Goal: Find specific page/section: Find specific page/section

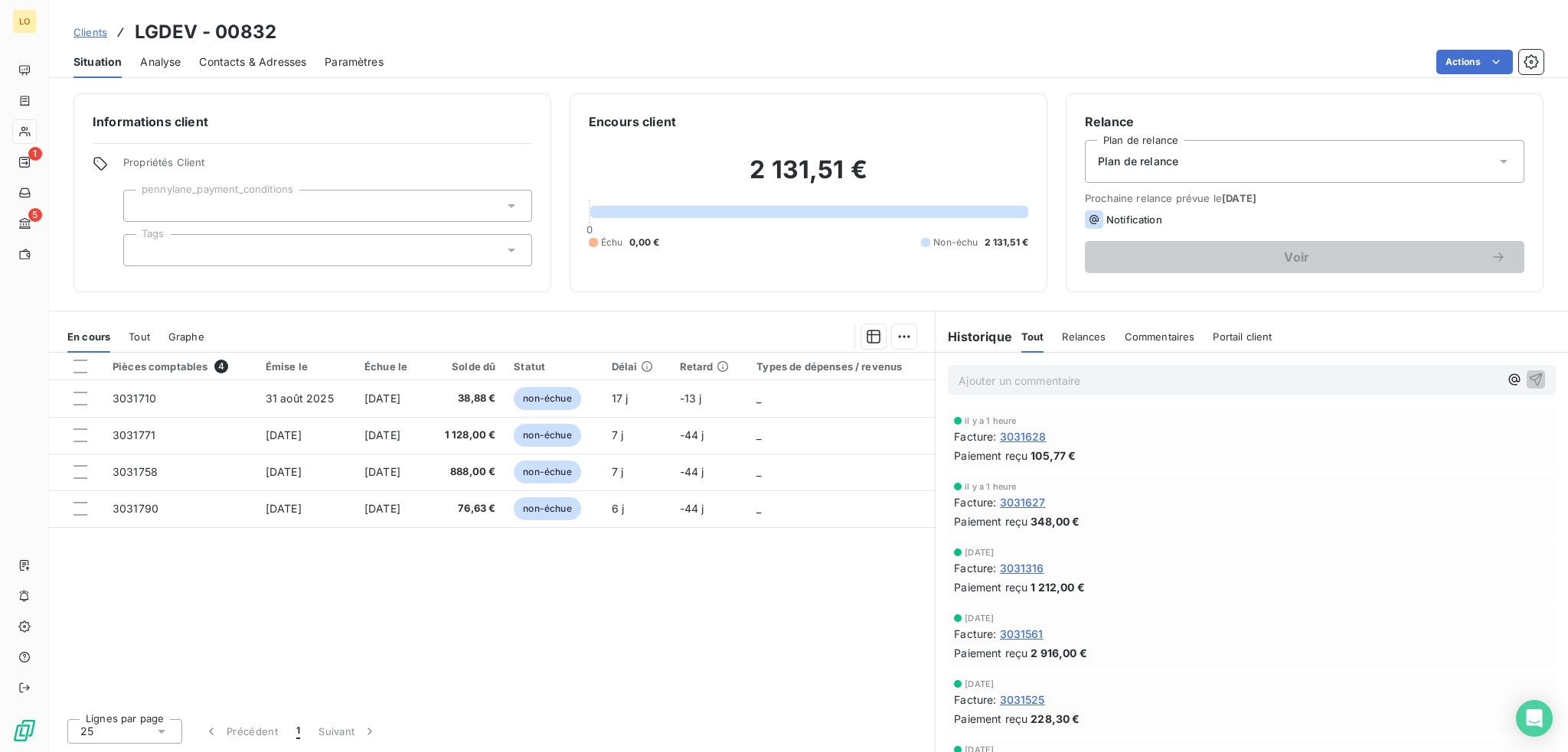
scroll to position [459, 0]
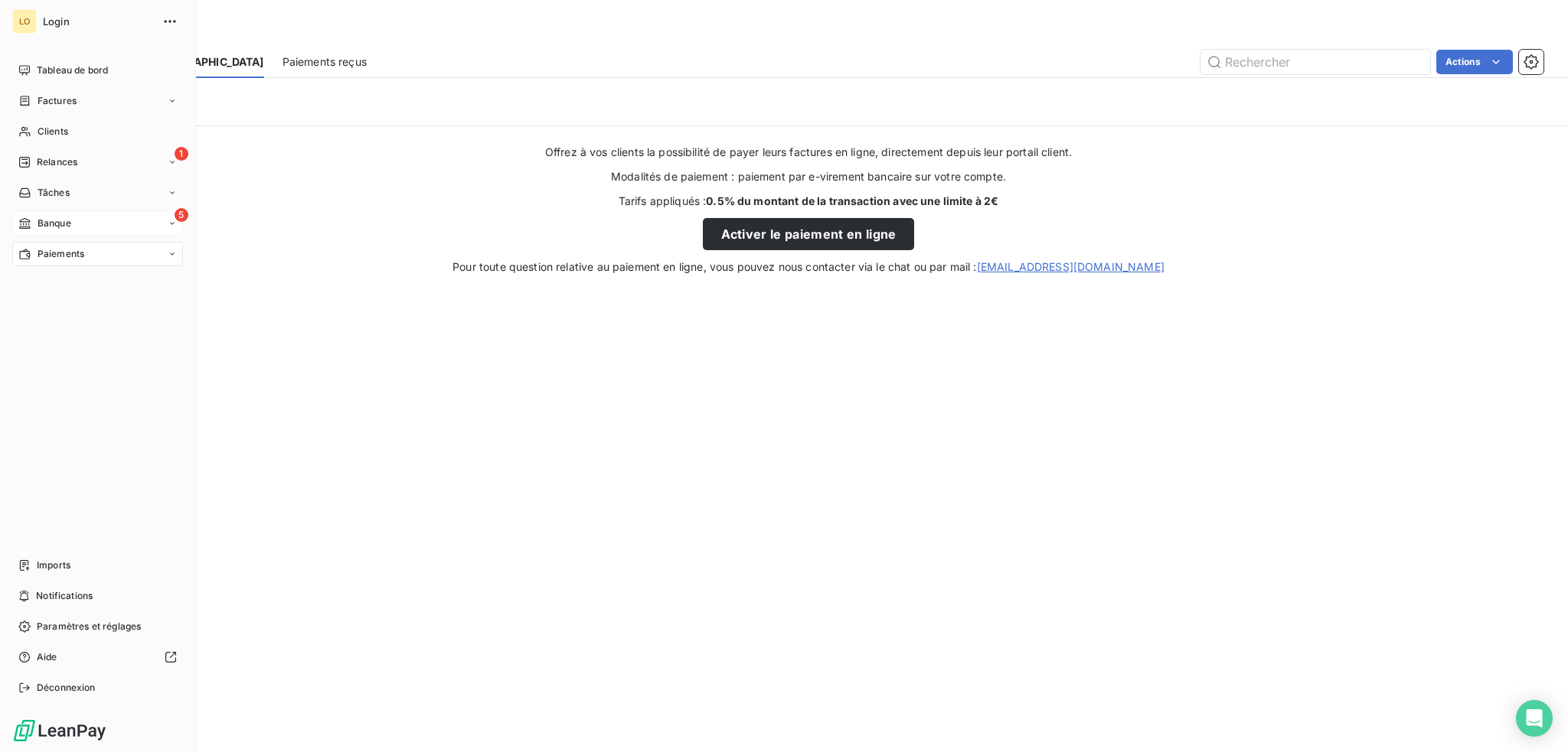
click at [55, 222] on span "Banque" at bounding box center [54, 223] width 33 height 14
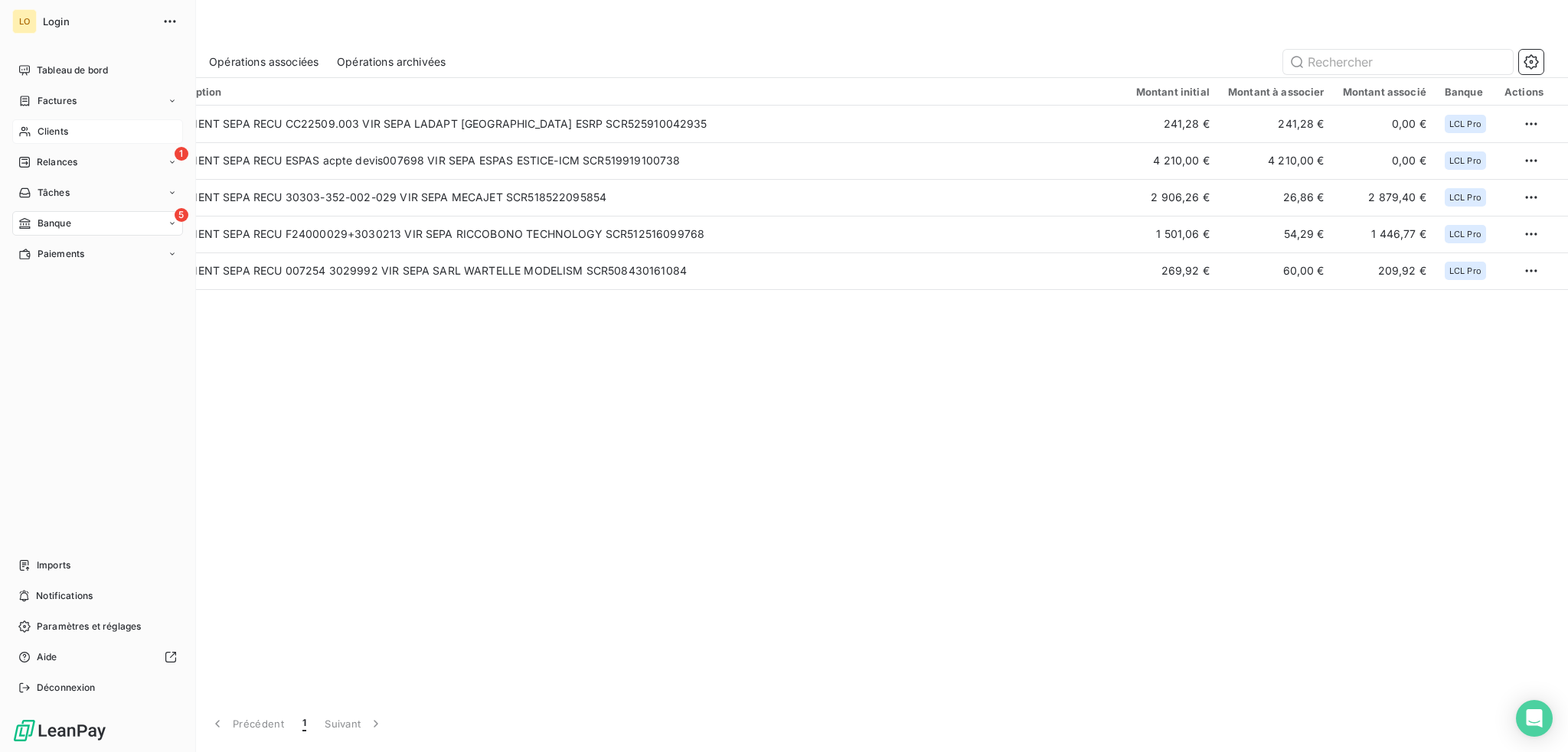
click at [58, 130] on span "Clients" at bounding box center [52, 132] width 31 height 14
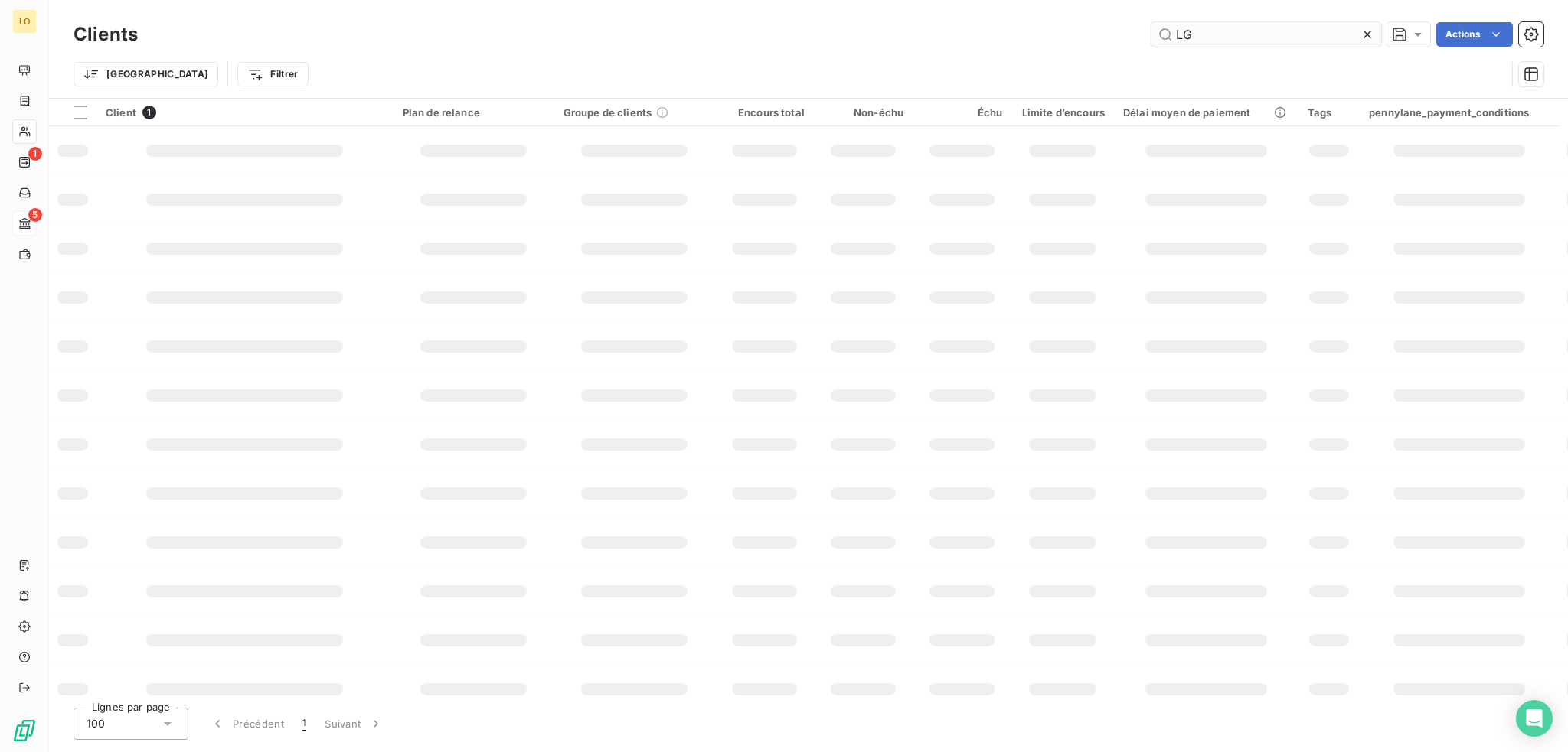
type input "L"
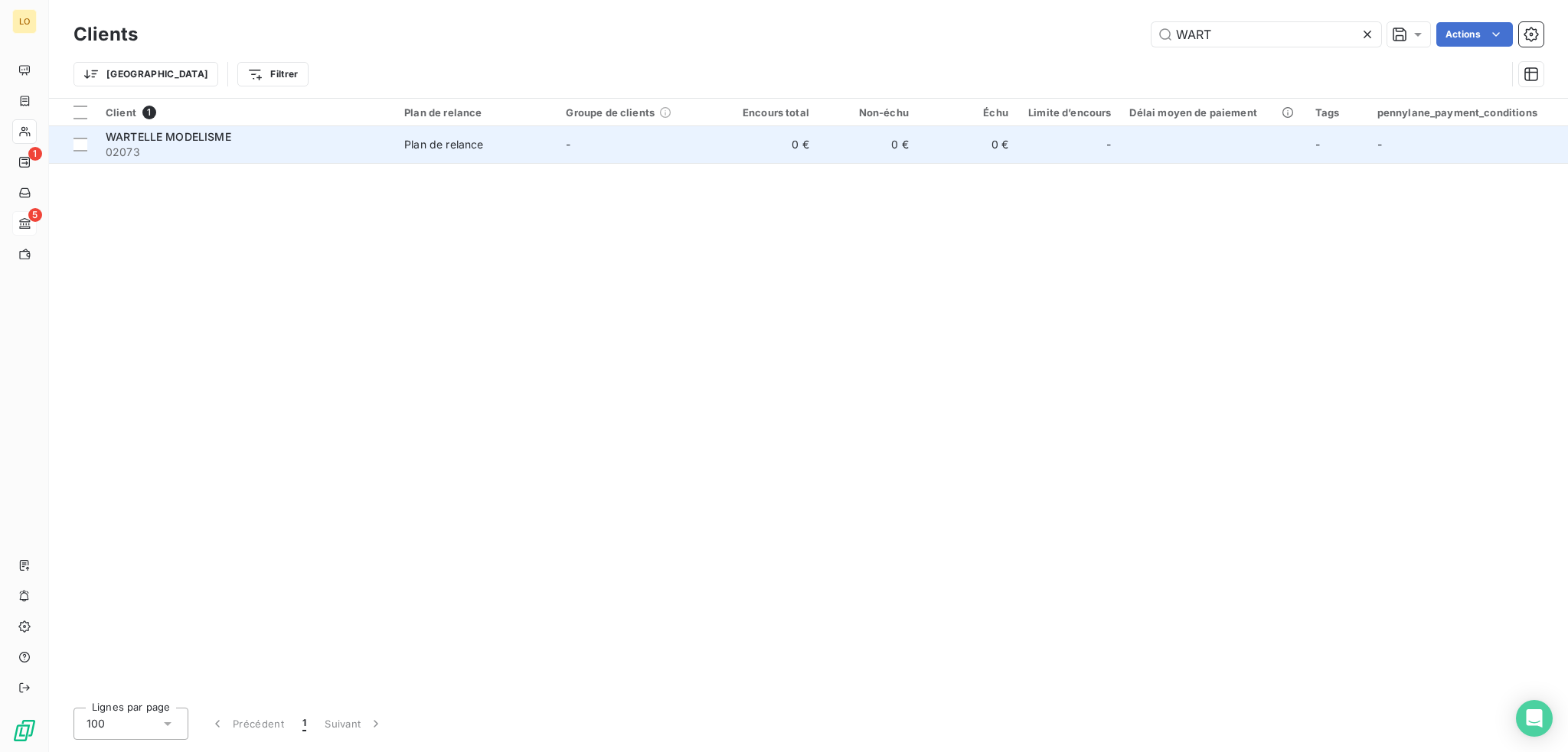
type input "WART"
click at [296, 156] on span "02073" at bounding box center [246, 152] width 280 height 16
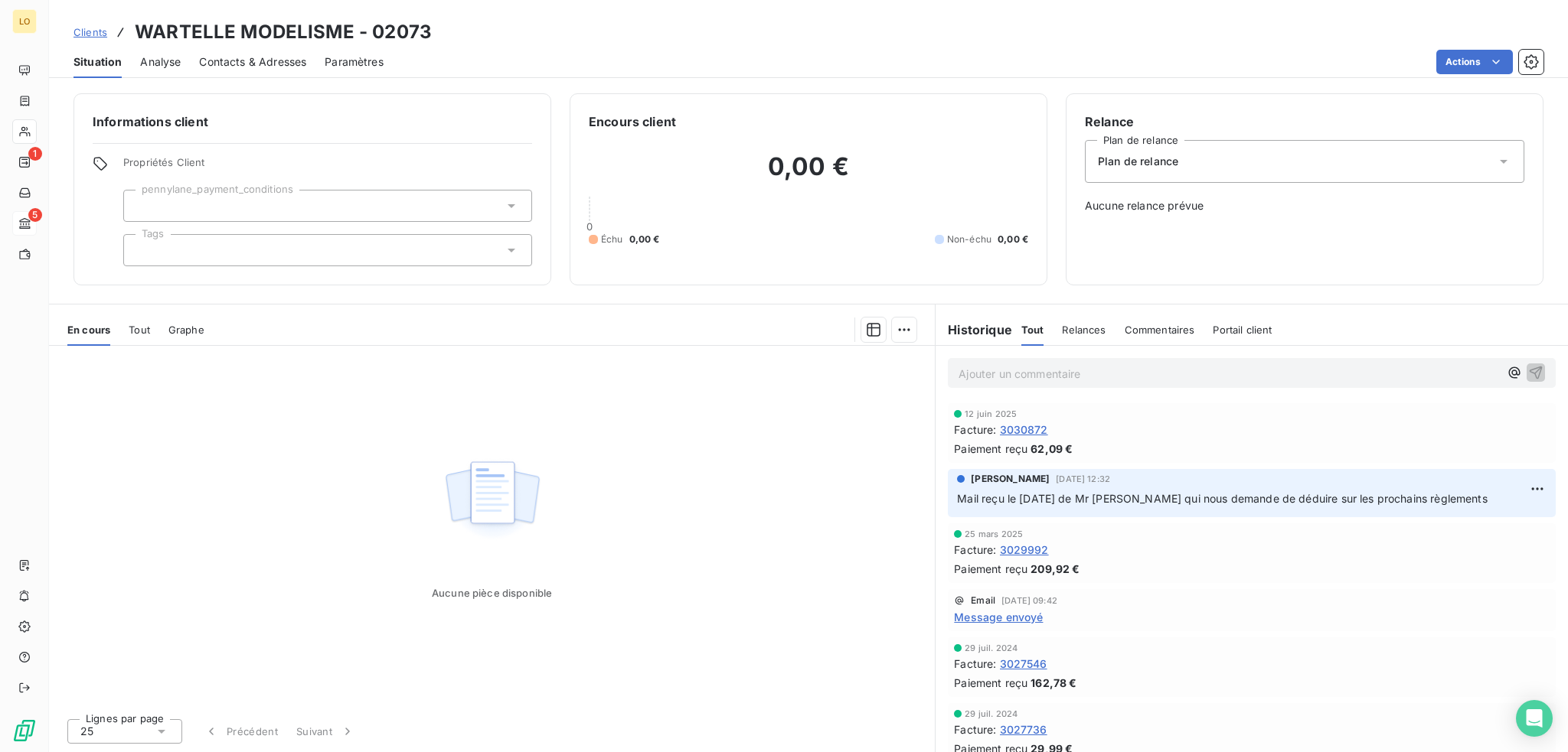
click at [263, 60] on span "Contacts & Adresses" at bounding box center [253, 62] width 108 height 16
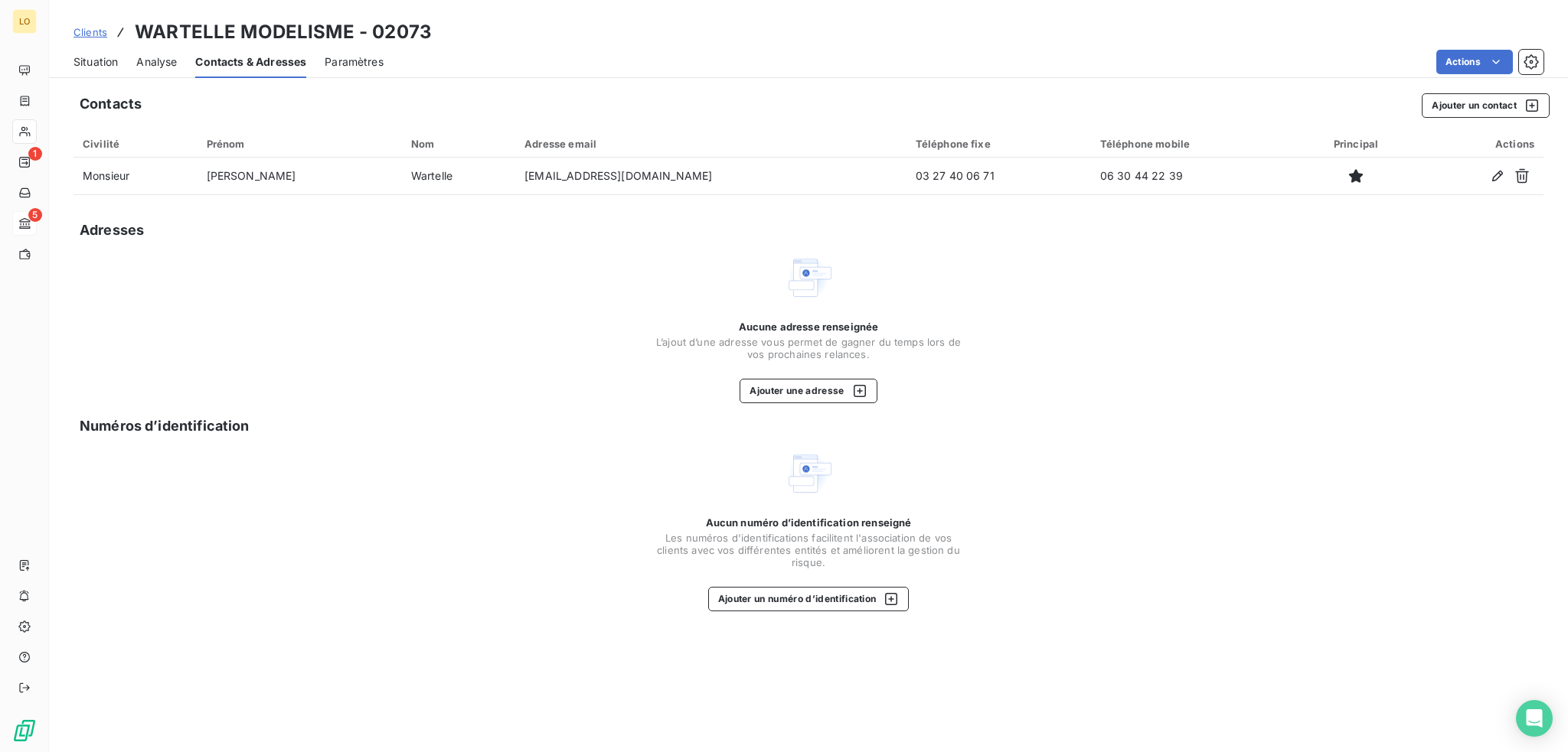
click at [104, 64] on span "Situation" at bounding box center [96, 62] width 45 height 16
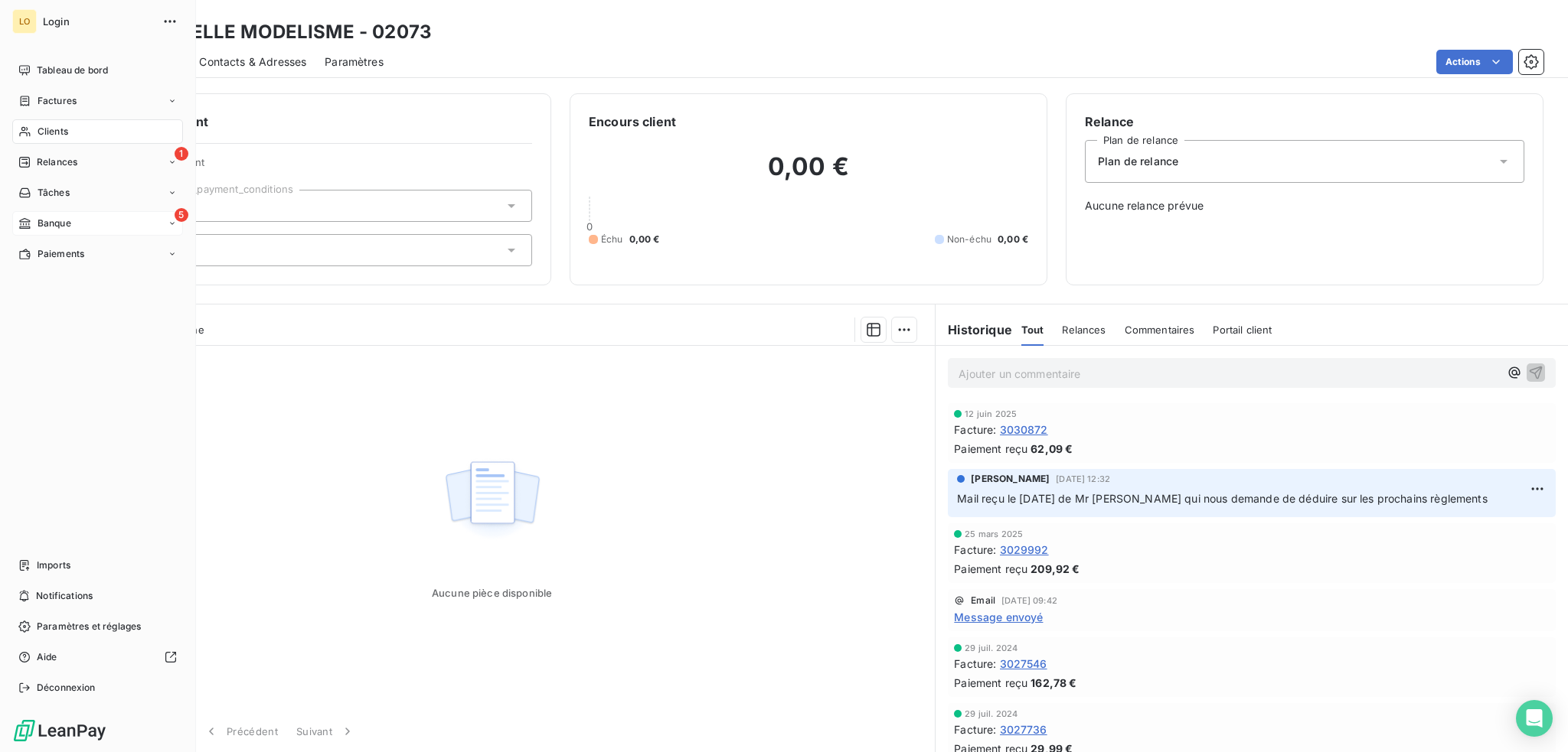
click at [68, 223] on span "Banque" at bounding box center [54, 223] width 33 height 14
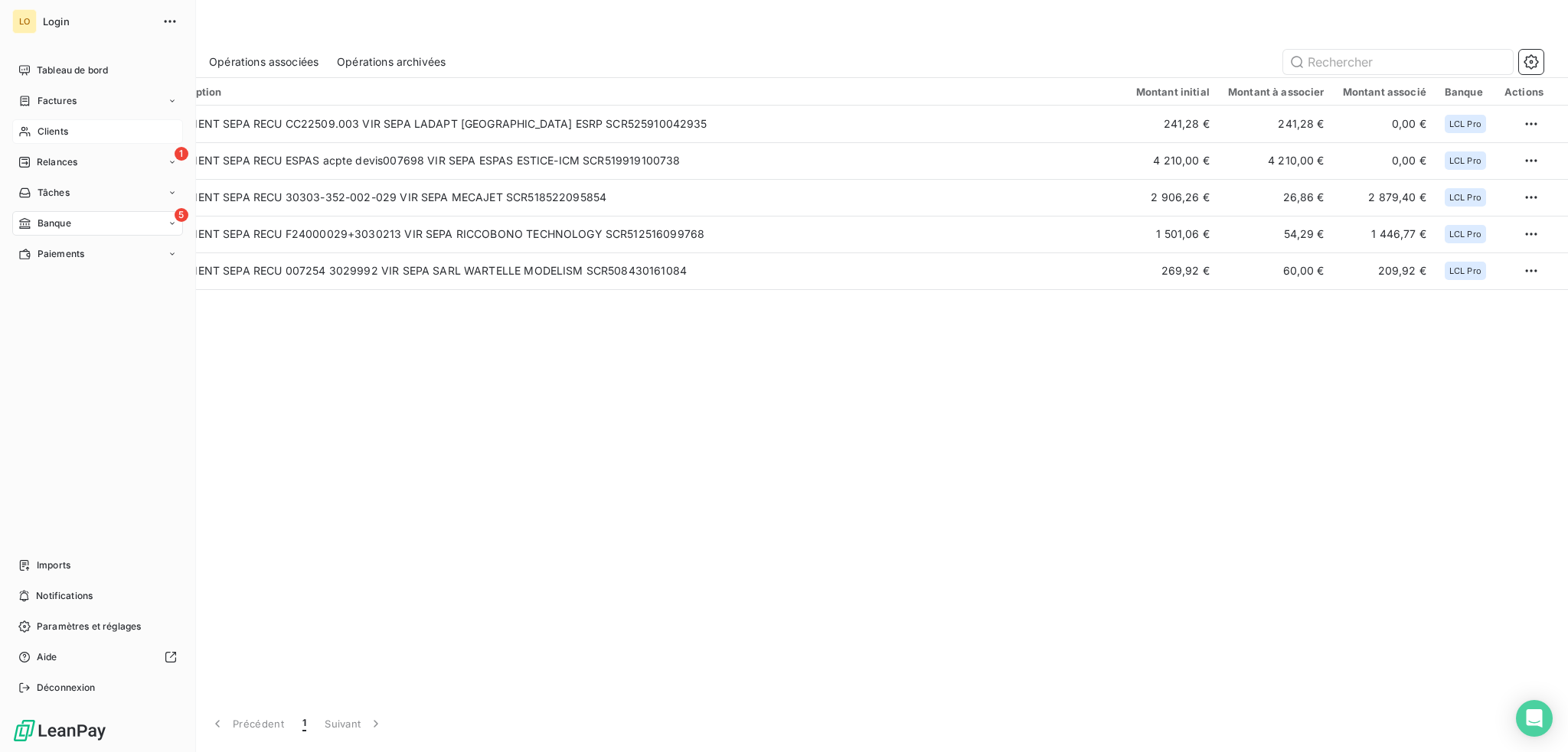
click at [60, 134] on span "Clients" at bounding box center [52, 132] width 31 height 14
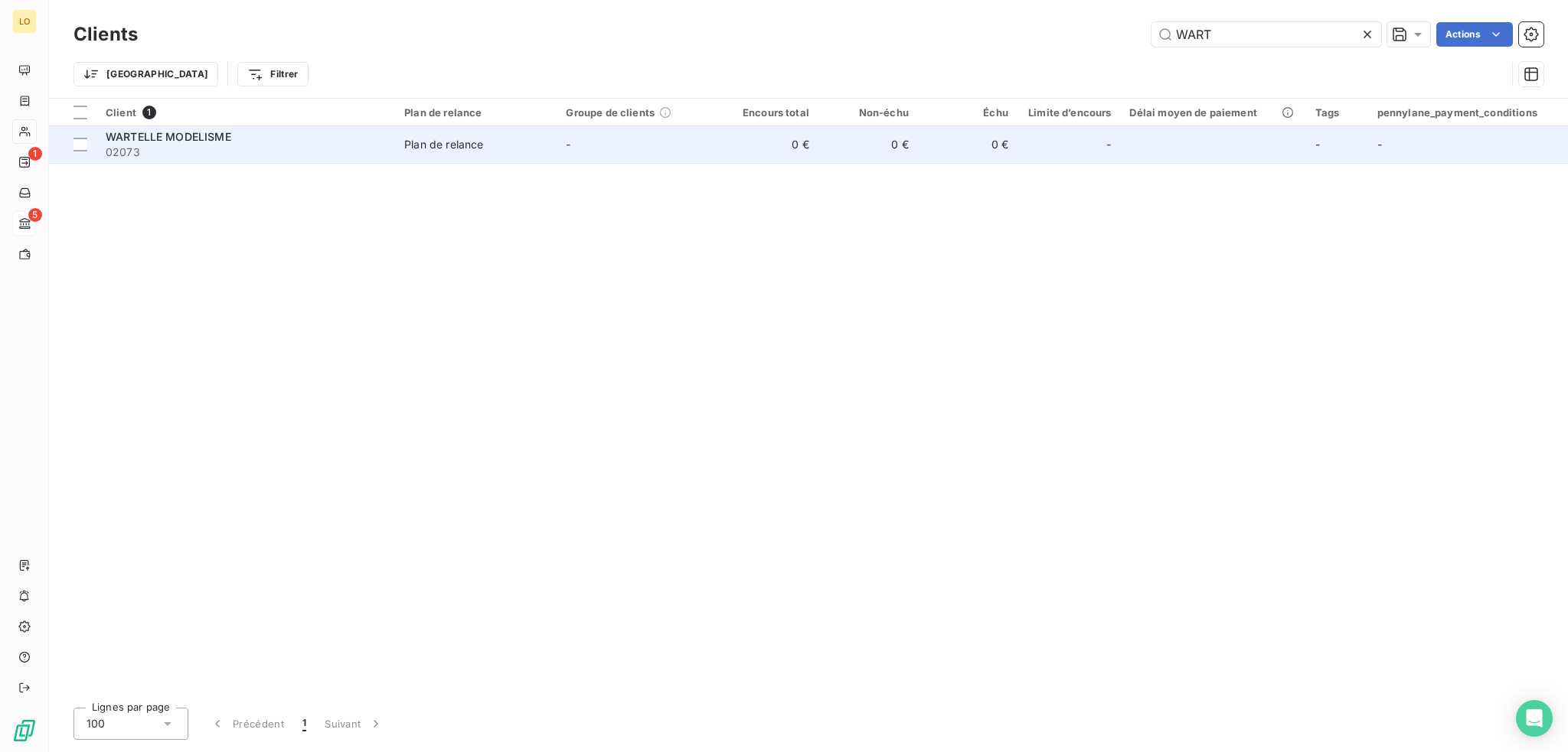
click at [248, 138] on div "WARTELLE MODELISME" at bounding box center [246, 136] width 280 height 16
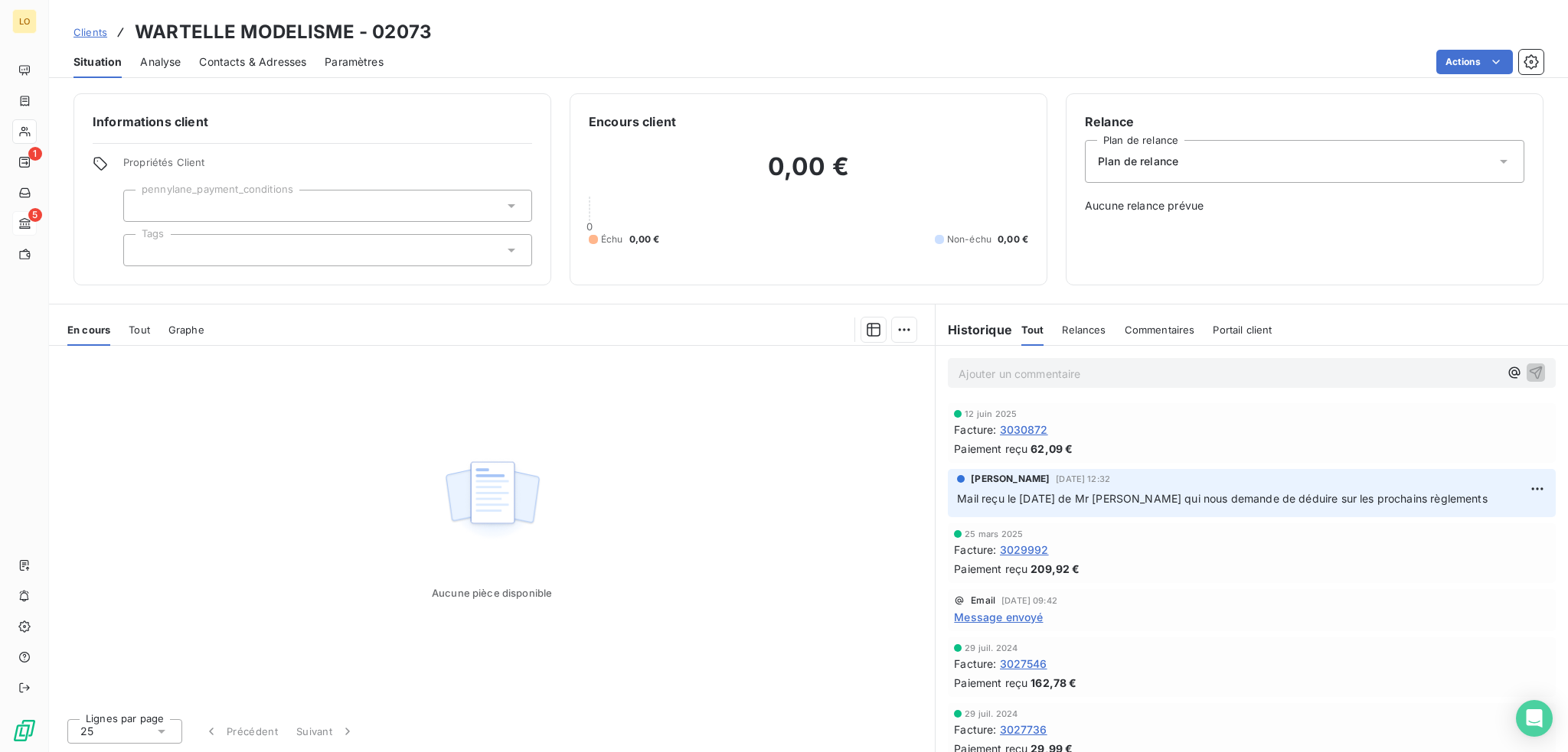
scroll to position [153, 0]
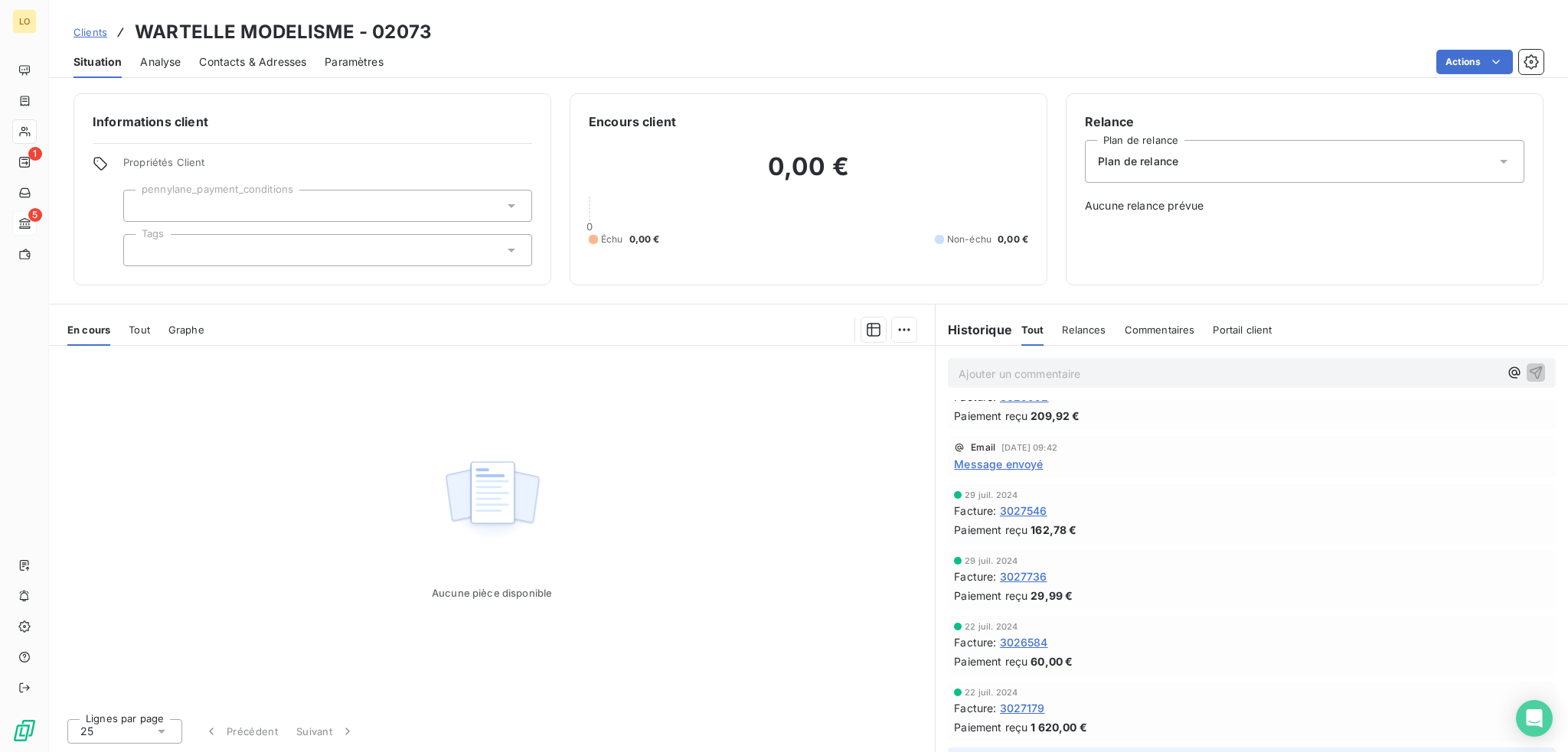
click at [1032, 640] on span "3026584" at bounding box center [1024, 642] width 48 height 16
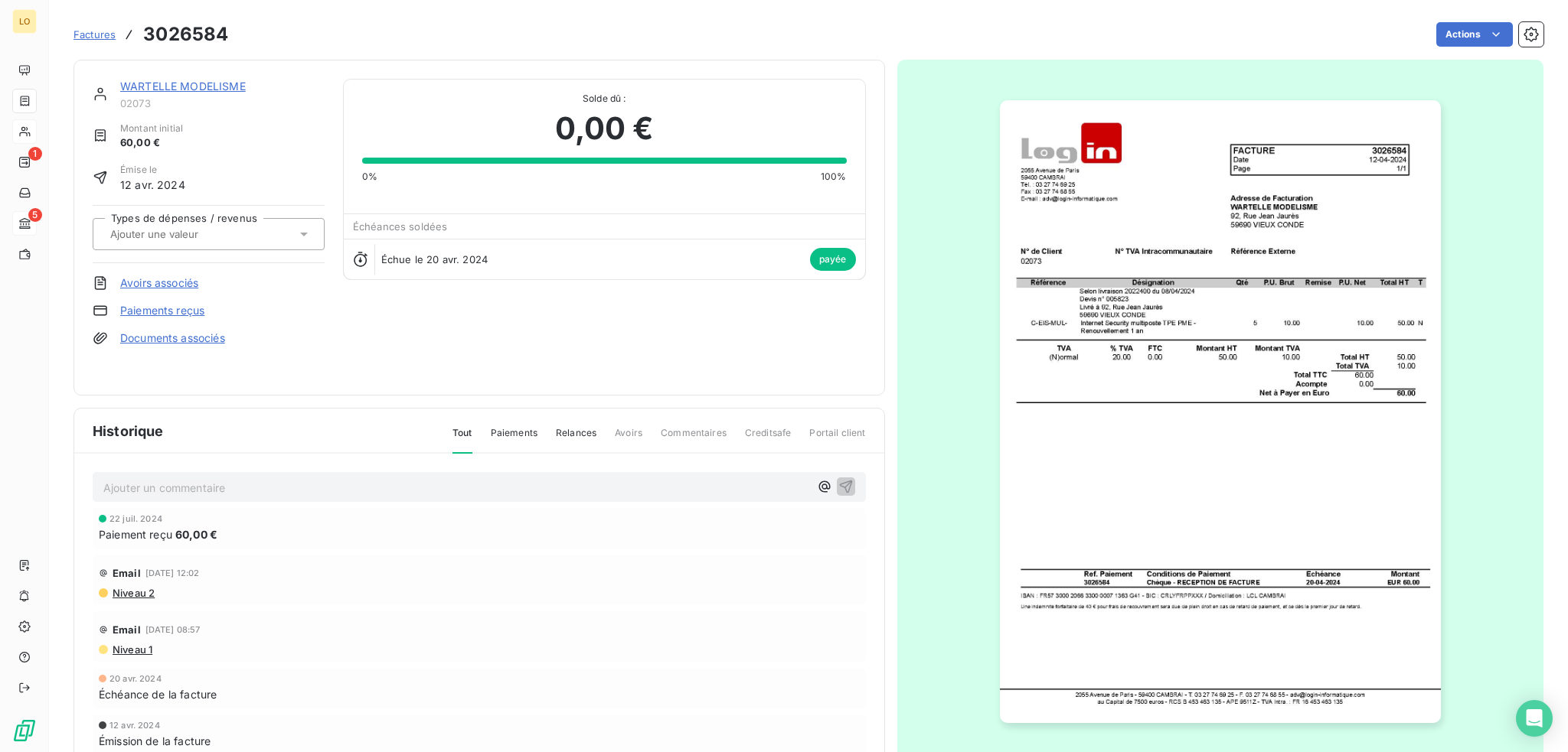
click at [196, 89] on link "WARTELLE MODELISME" at bounding box center [183, 86] width 125 height 13
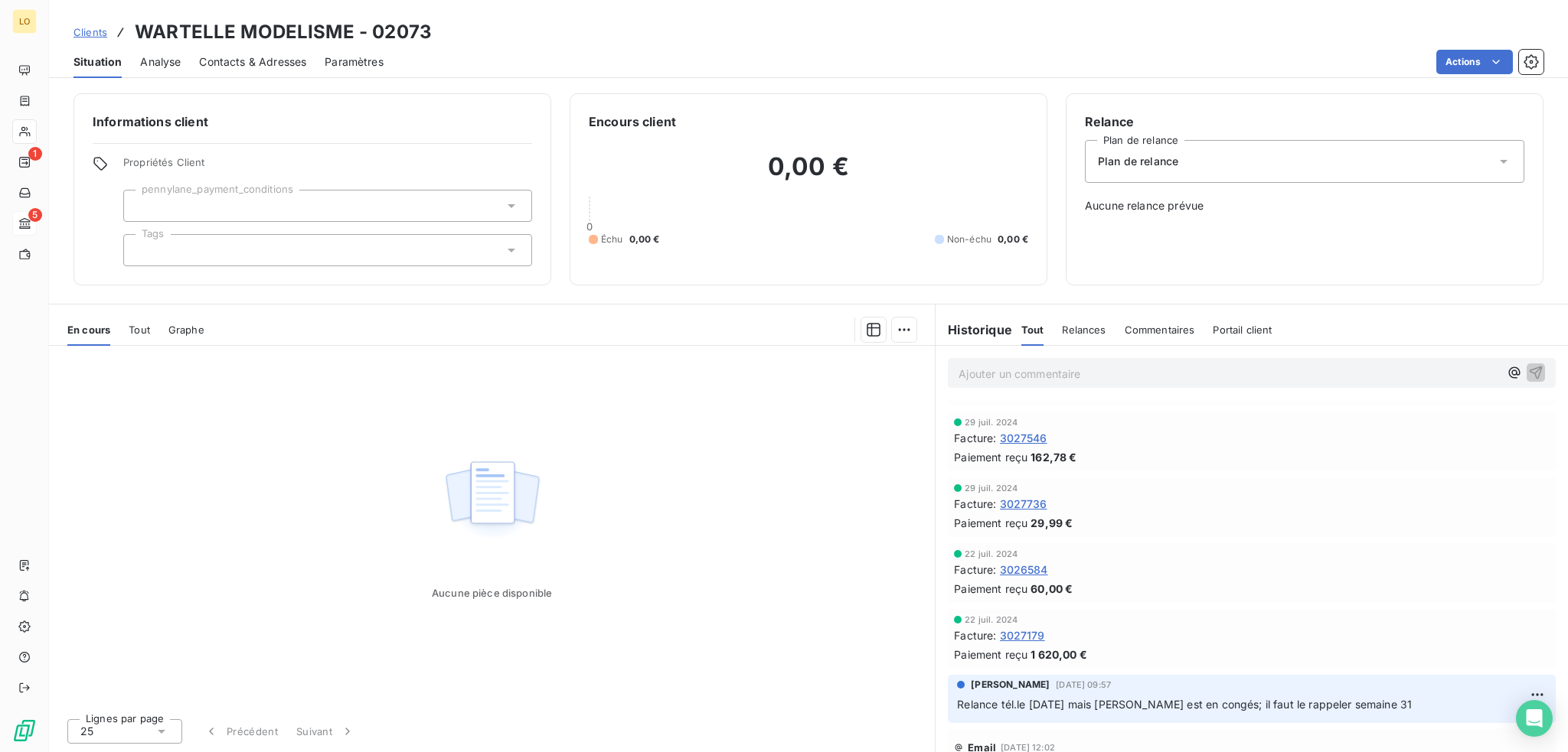
scroll to position [230, 0]
click at [1041, 568] on span "3026584" at bounding box center [1024, 566] width 48 height 16
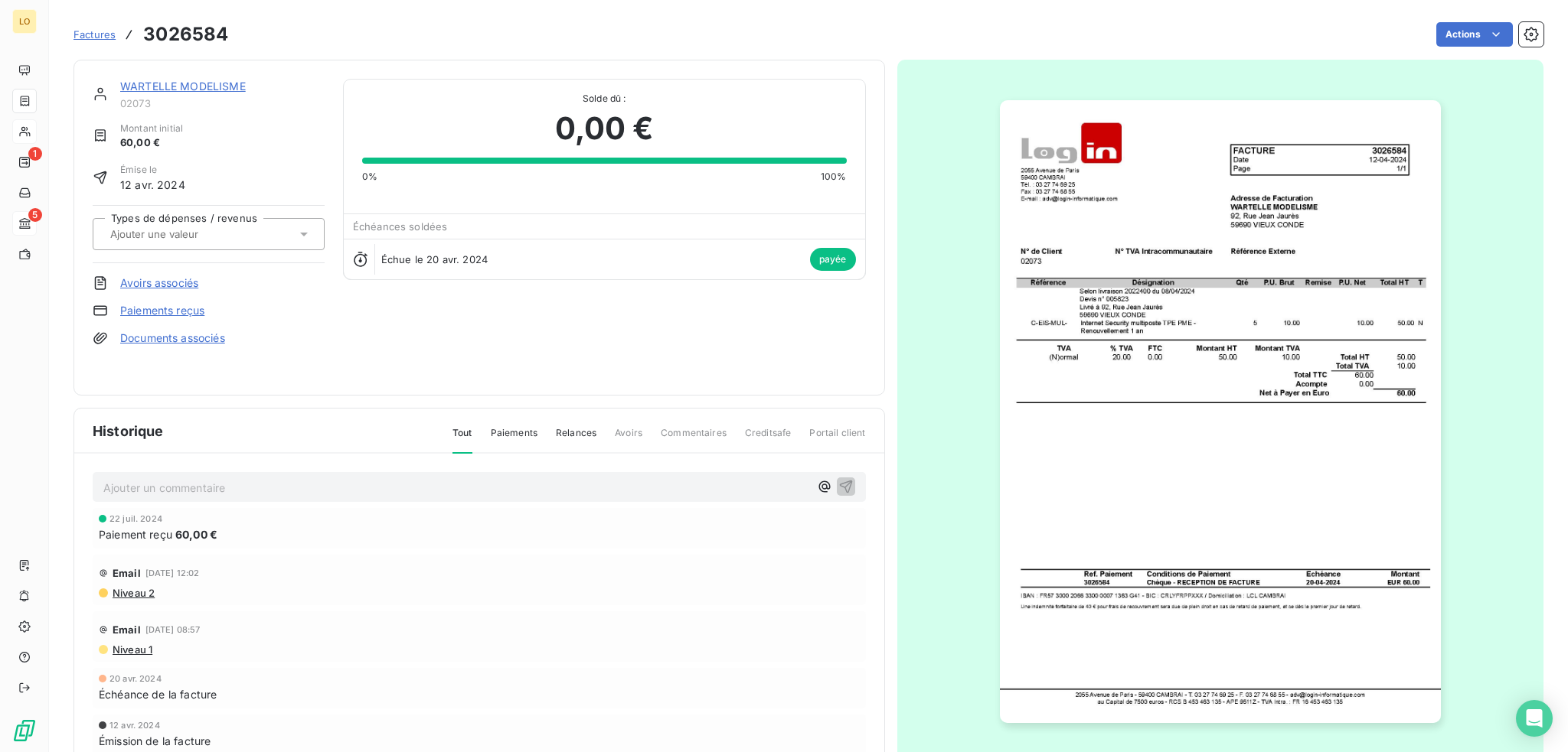
click at [212, 87] on link "WARTELLE MODELISME" at bounding box center [183, 86] width 125 height 13
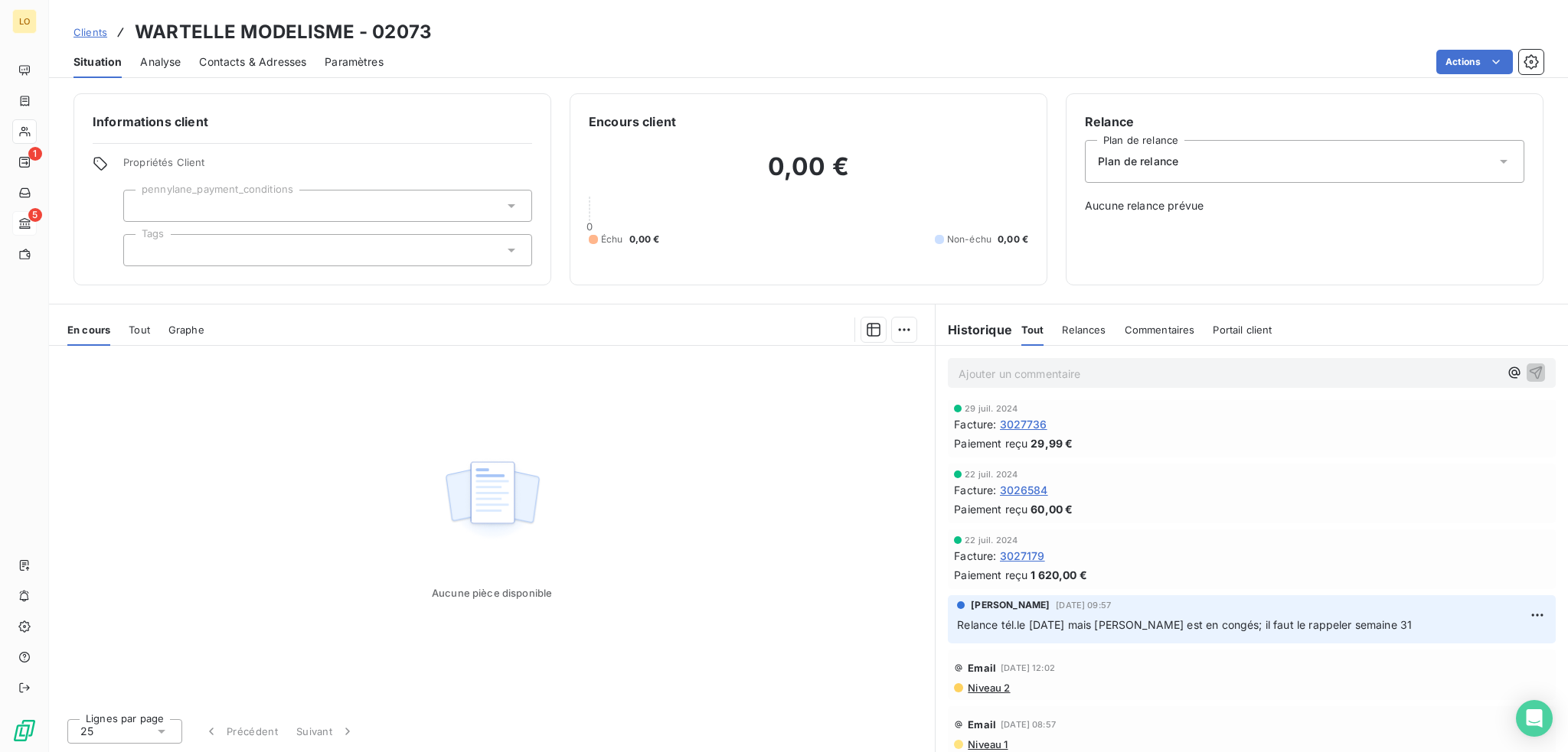
scroll to position [306, 0]
